Goal: Navigation & Orientation: Go to known website

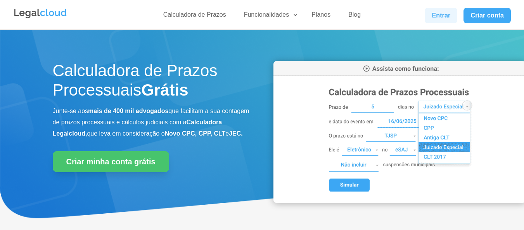
click at [440, 19] on link "Entrar" at bounding box center [441, 16] width 33 height 16
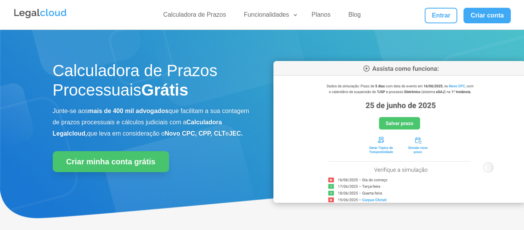
click at [442, 16] on link "Entrar" at bounding box center [441, 16] width 33 height 16
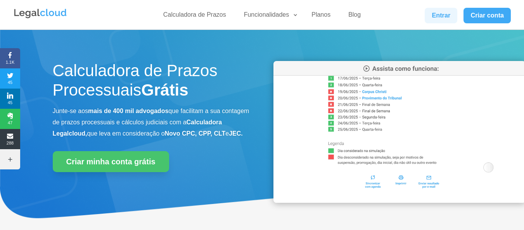
click at [441, 17] on link "Entrar" at bounding box center [441, 16] width 33 height 16
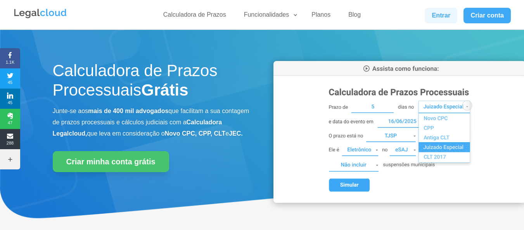
click at [430, 16] on link "Entrar" at bounding box center [441, 16] width 33 height 16
